Goal: Task Accomplishment & Management: Use online tool/utility

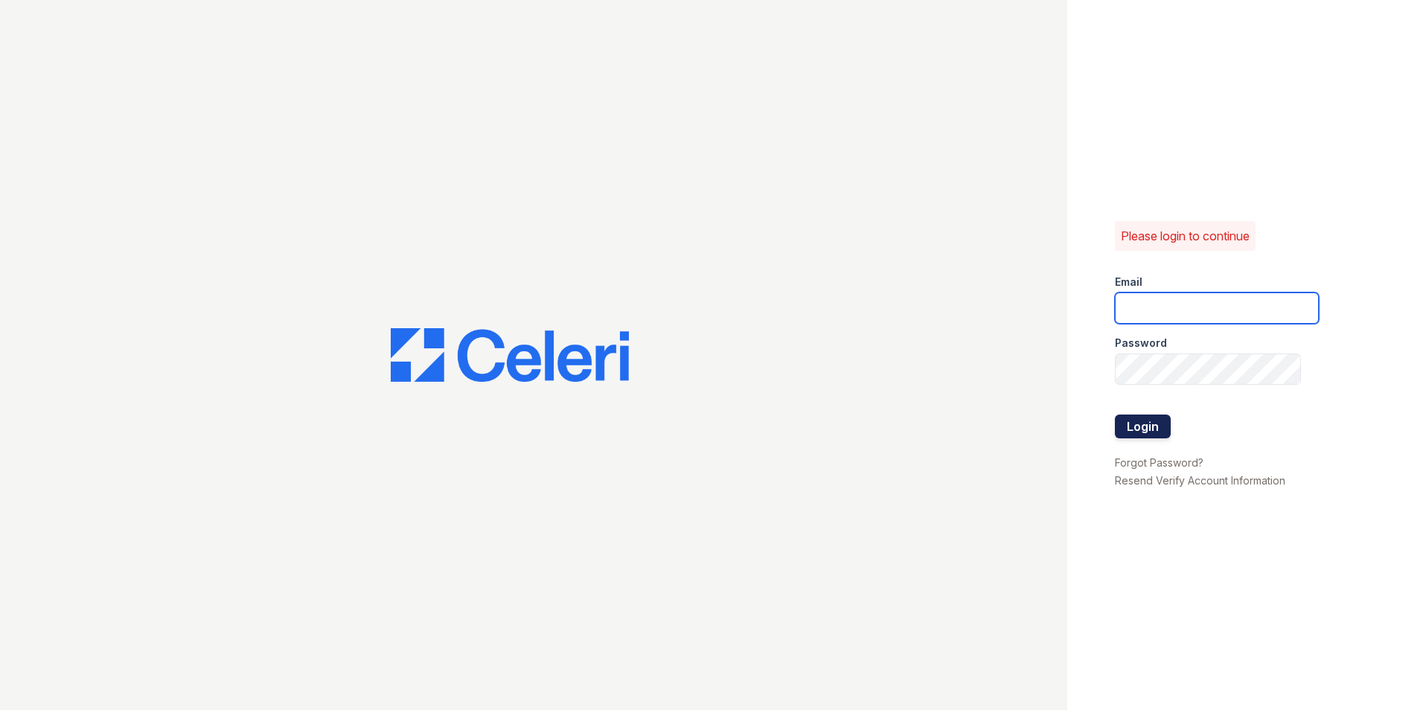
type input "[PERSON_NAME][EMAIL_ADDRESS][PERSON_NAME][PERSON_NAME][DOMAIN_NAME]"
click at [1142, 421] on button "Login" at bounding box center [1143, 427] width 56 height 24
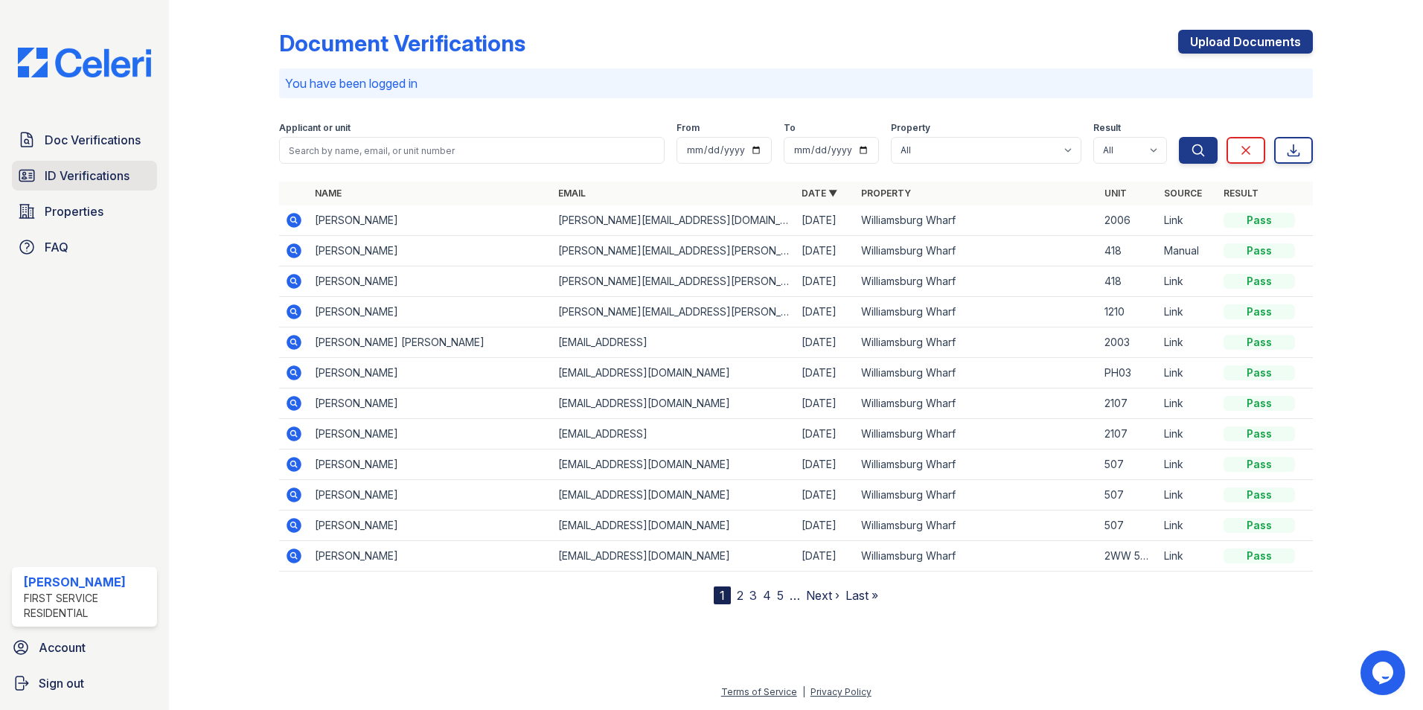
click at [118, 180] on span "ID Verifications" at bounding box center [87, 176] width 85 height 18
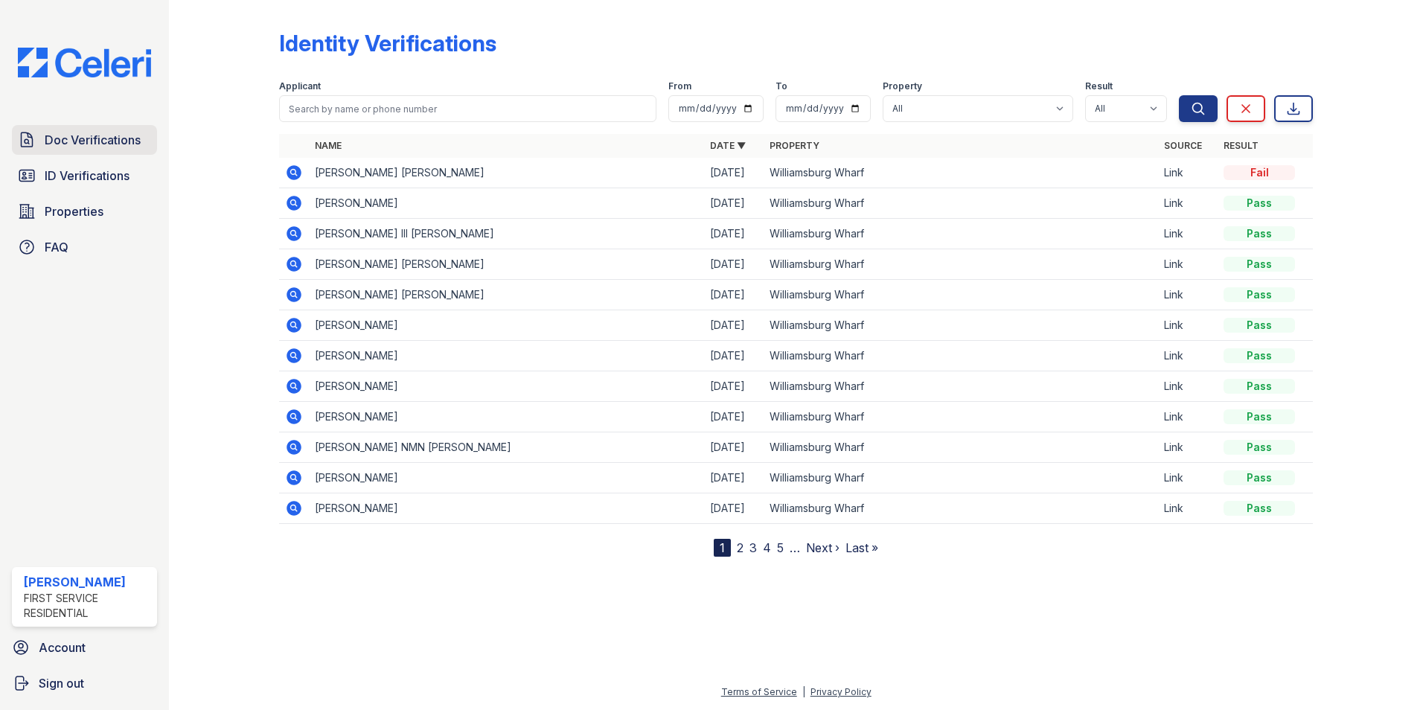
click at [135, 146] on span "Doc Verifications" at bounding box center [93, 140] width 96 height 18
